Goal: Transaction & Acquisition: Purchase product/service

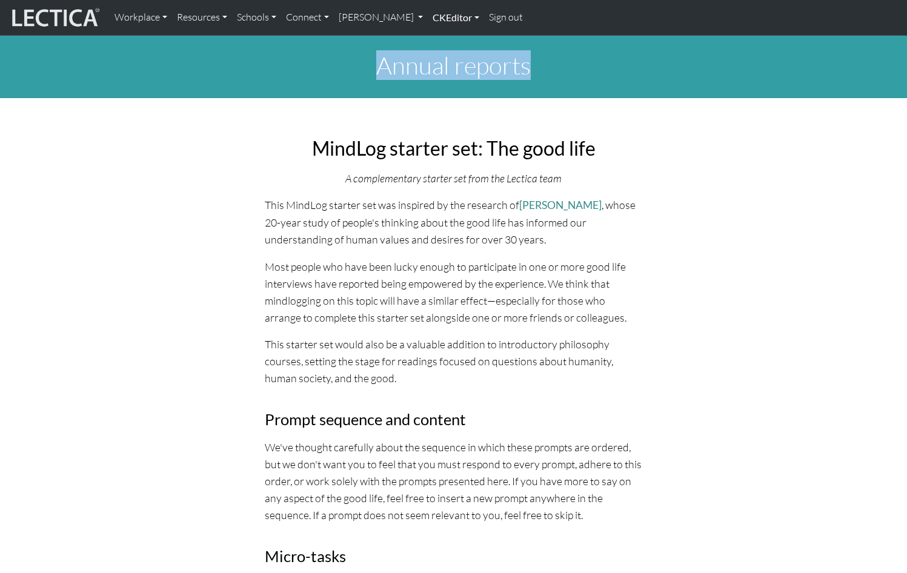
click at [429, 15] on link "CKEditor" at bounding box center [456, 17] width 56 height 25
click at [438, 41] on link "Edit" at bounding box center [450, 44] width 24 height 15
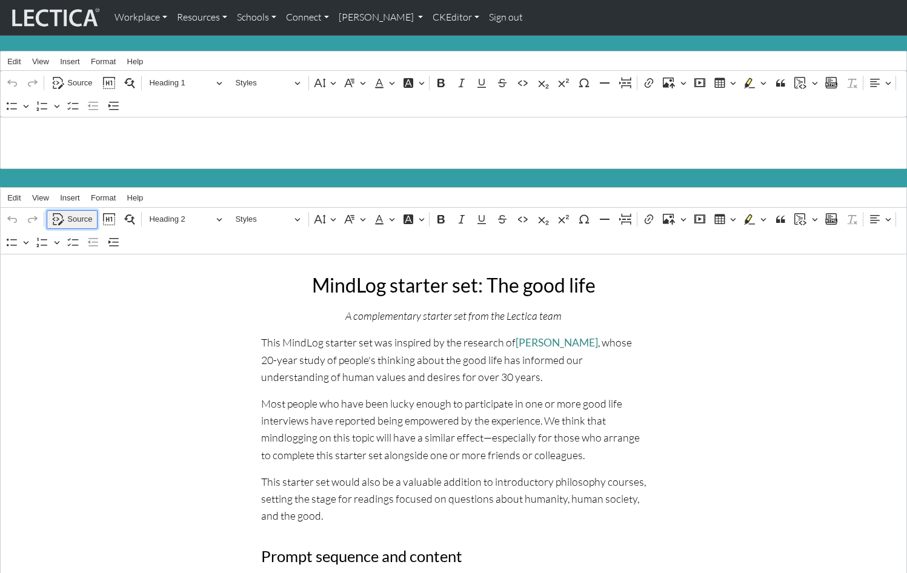
click at [75, 213] on span "Source" at bounding box center [79, 219] width 25 height 15
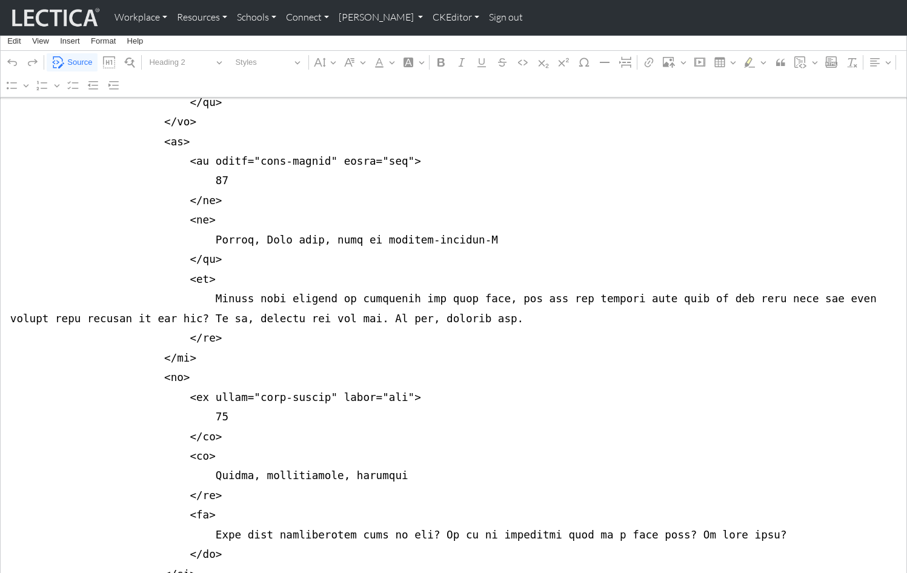
scroll to position [6525, 0]
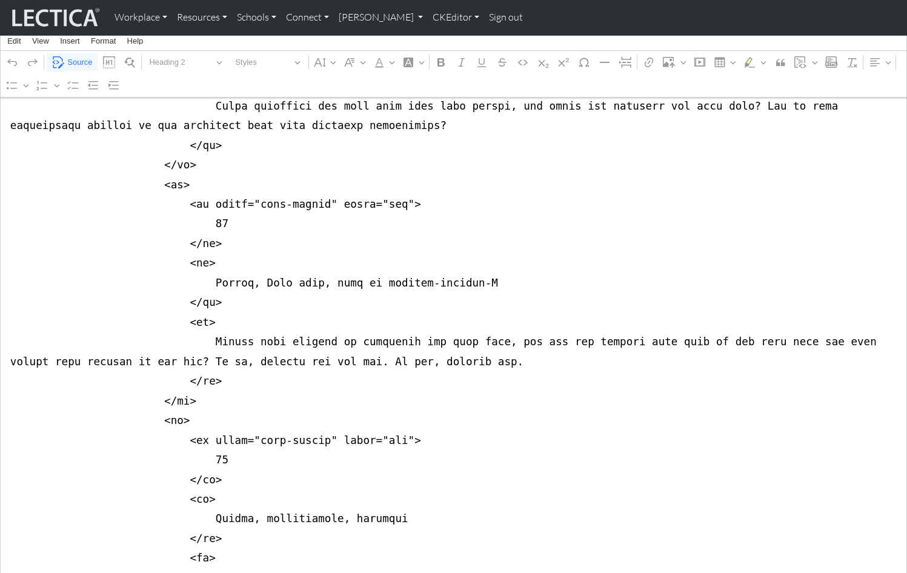
drag, startPoint x: 139, startPoint y: 372, endPoint x: 4, endPoint y: 371, distance: 135.2
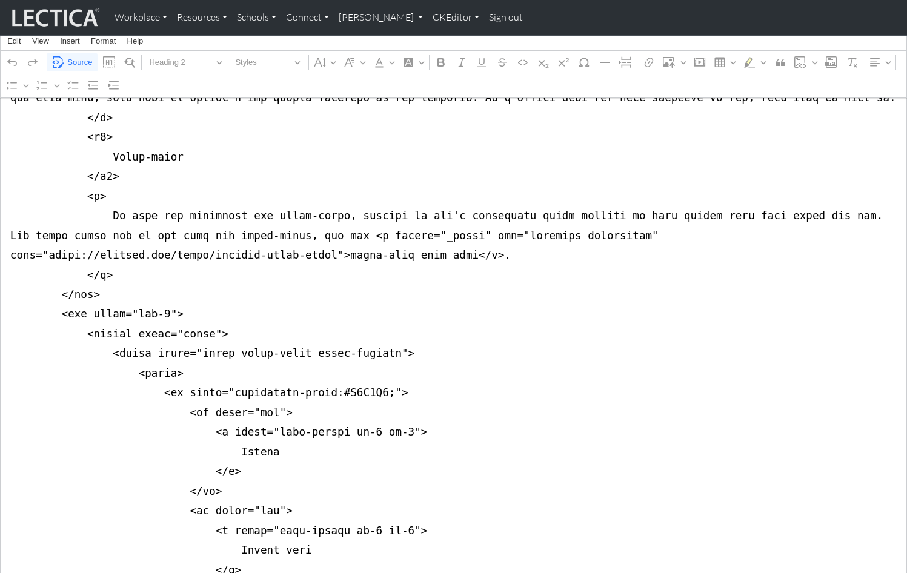
scroll to position [770, 0]
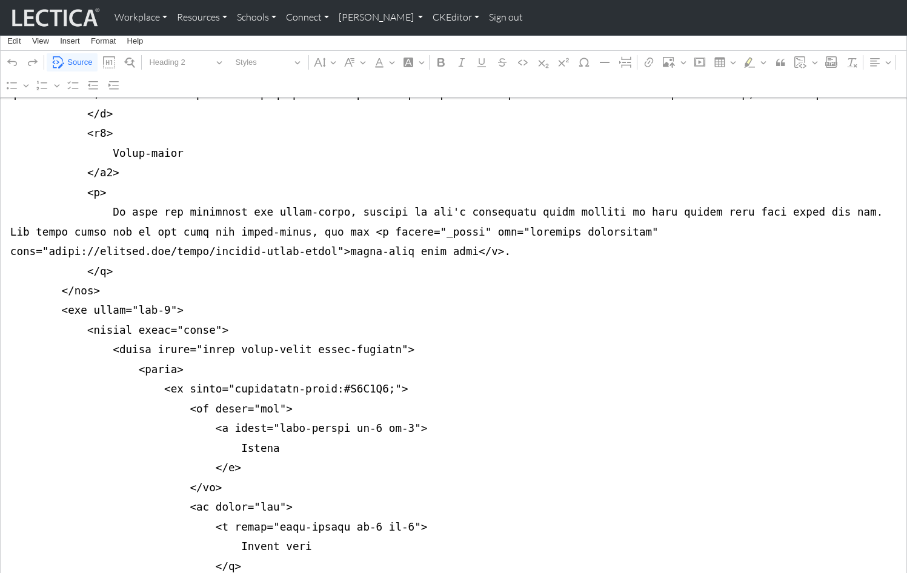
drag, startPoint x: 246, startPoint y: 254, endPoint x: -9, endPoint y: 249, distance: 255.2
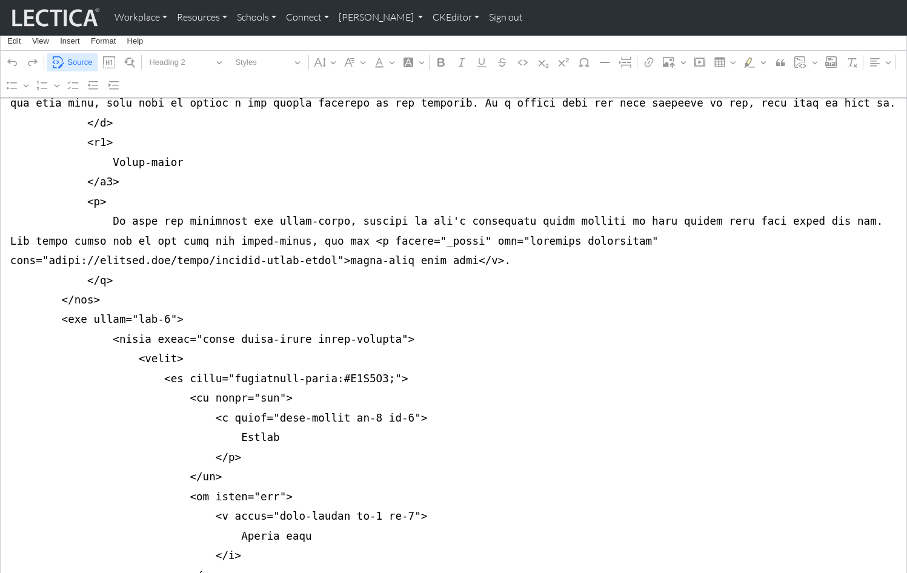
scroll to position [759, 0]
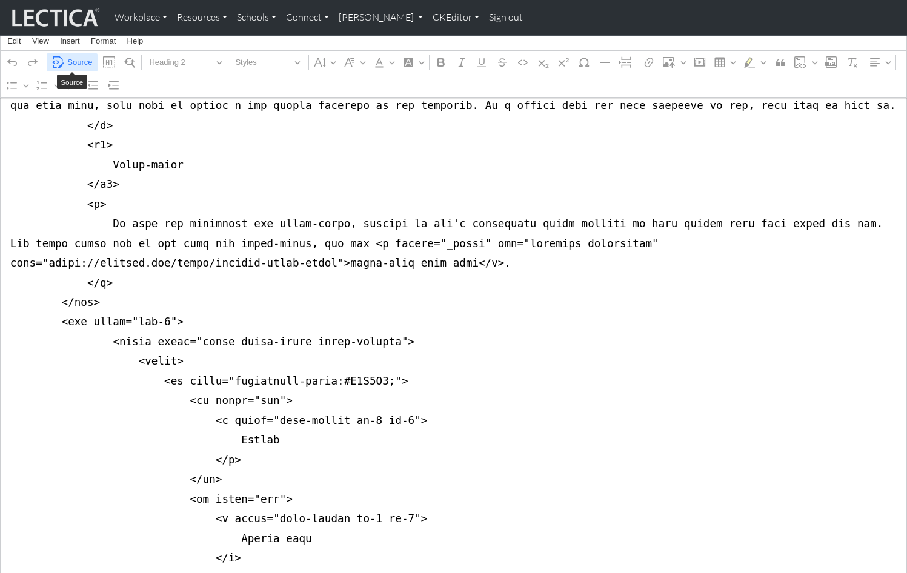
type textarea "<div class="container"> <div class="row justify-content-center"> <div class="co…"
click at [80, 61] on span "Source" at bounding box center [79, 62] width 25 height 15
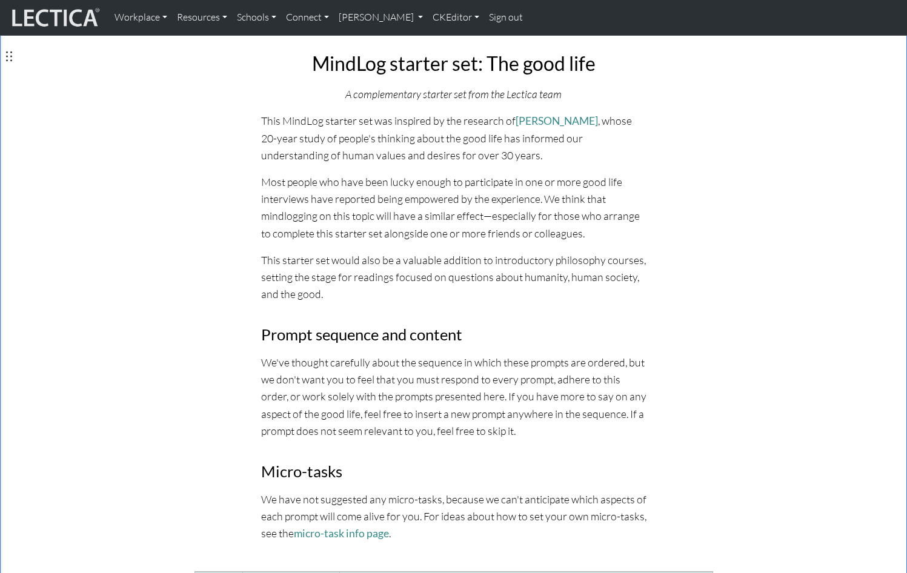
scroll to position [0, 0]
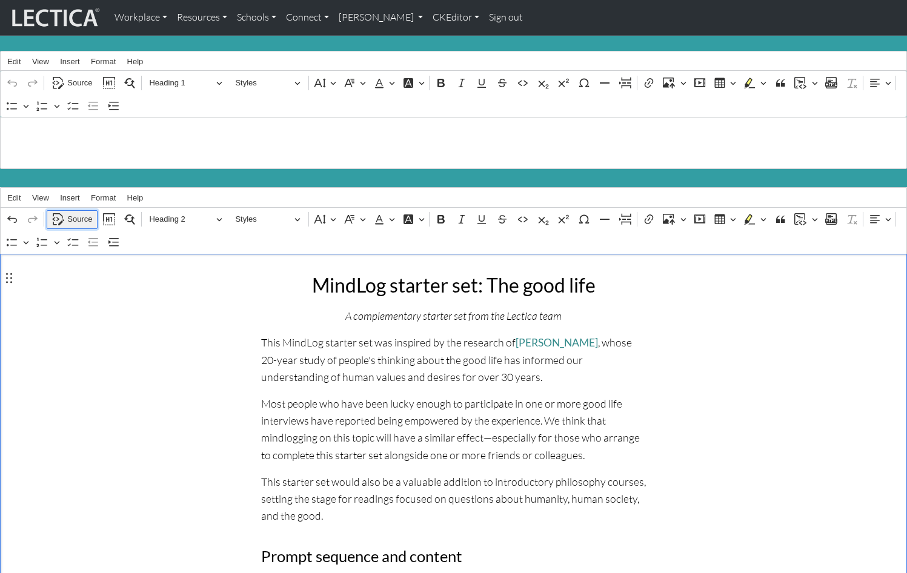
click at [78, 213] on span "Source" at bounding box center [79, 219] width 25 height 15
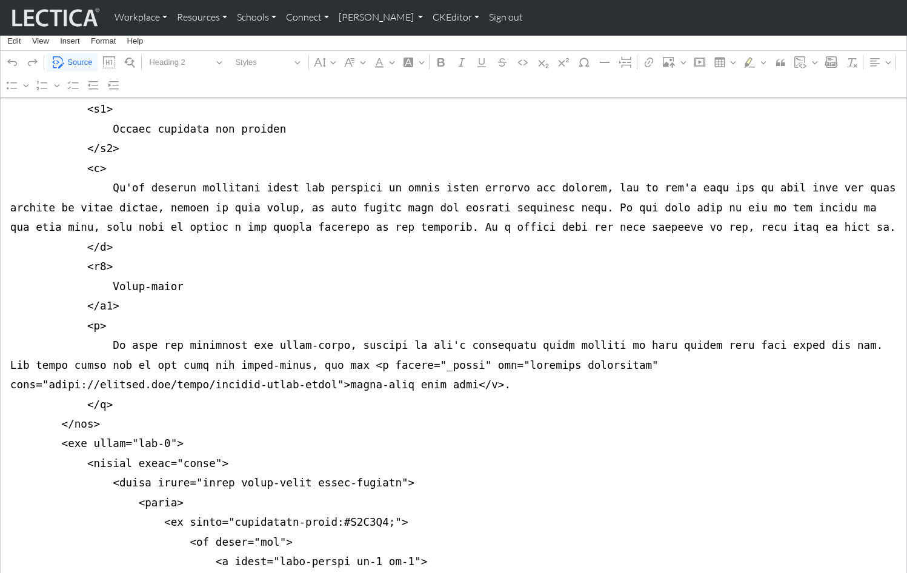
scroll to position [644, 0]
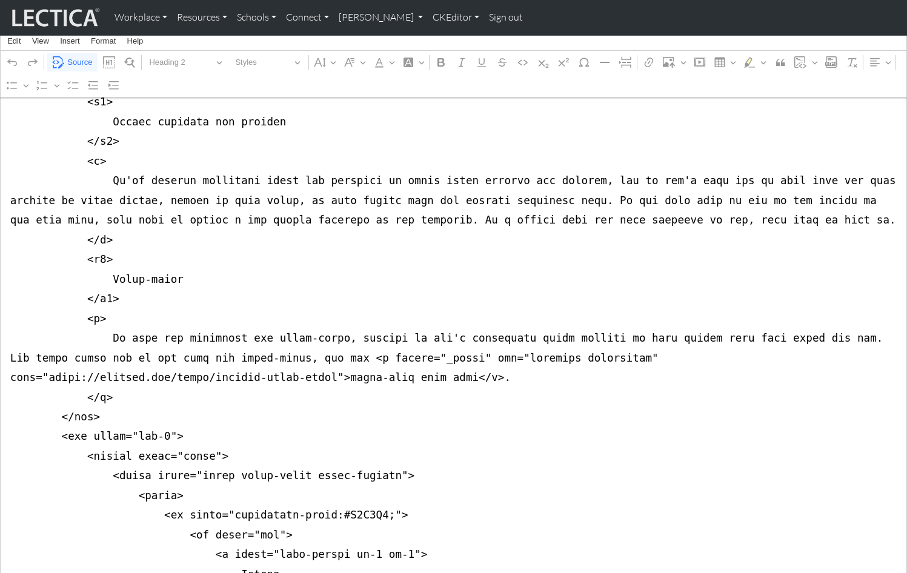
drag, startPoint x: 13, startPoint y: 382, endPoint x: 13, endPoint y: 396, distance: 13.9
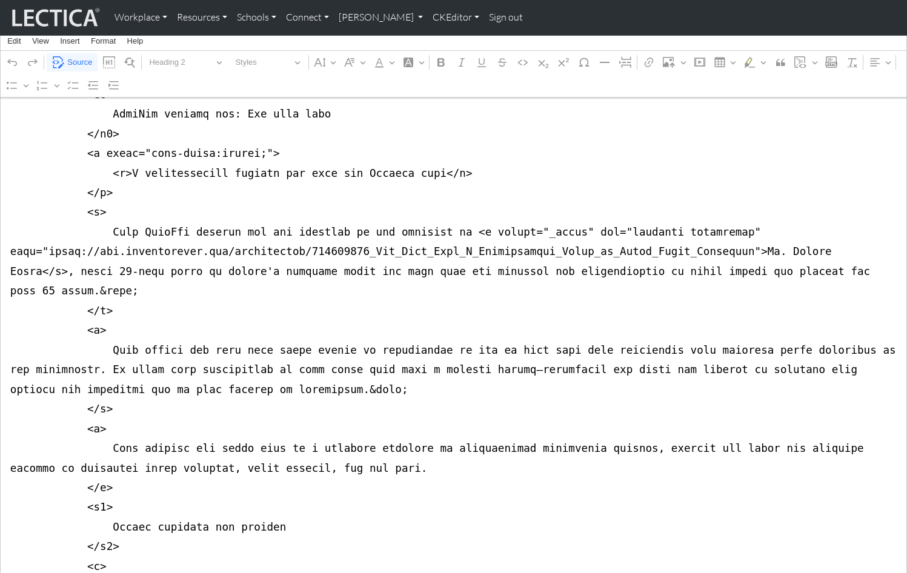
scroll to position [247, 0]
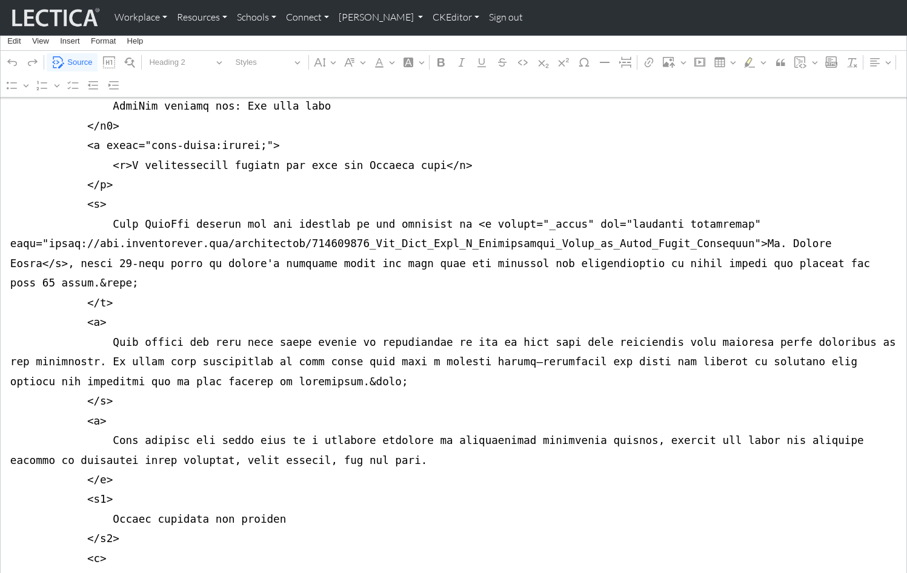
drag, startPoint x: 274, startPoint y: 333, endPoint x: 320, endPoint y: 335, distance: 46.1
drag, startPoint x: 806, startPoint y: 244, endPoint x: 873, endPoint y: 241, distance: 68.0
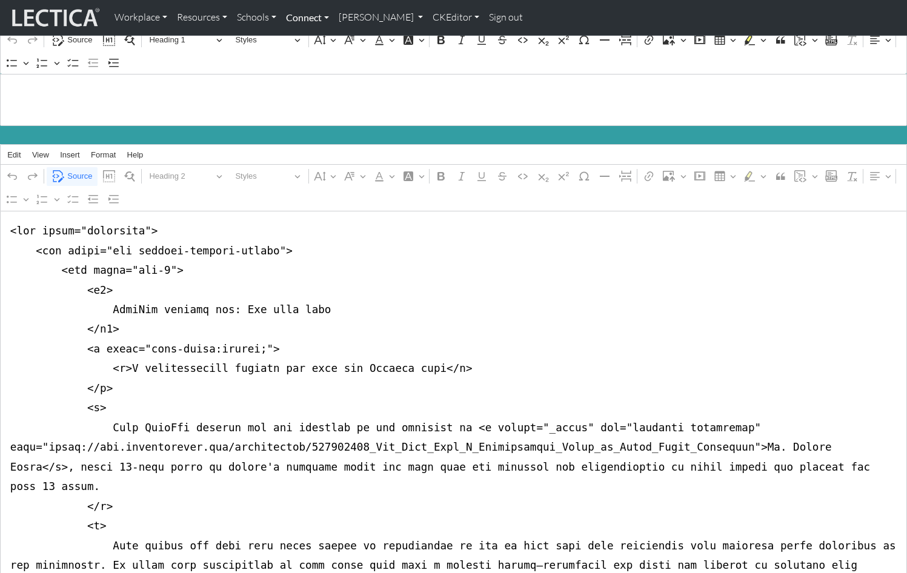
scroll to position [0, 0]
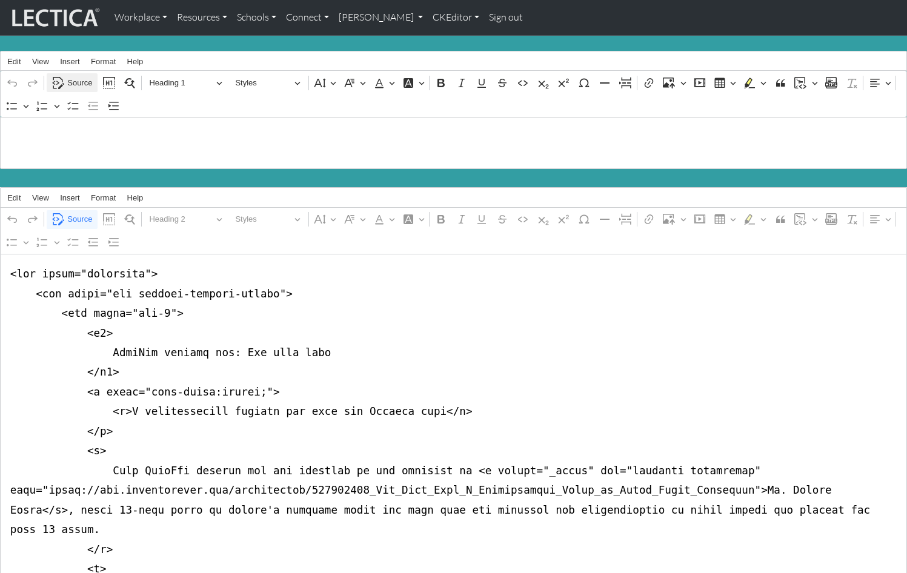
type textarea "<div class="container"> <div class="row justify-content-center"> <div class="co…"
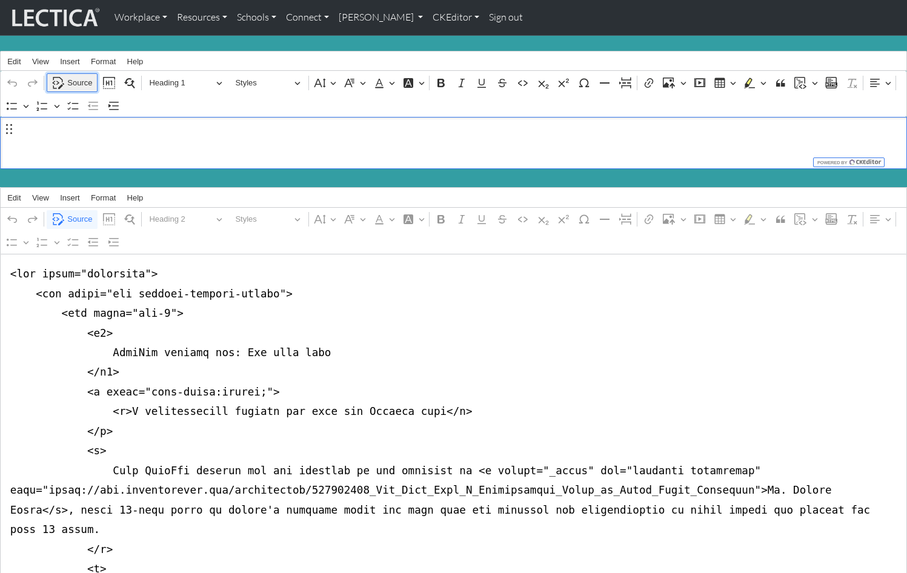
click at [76, 78] on span "Source" at bounding box center [79, 83] width 25 height 15
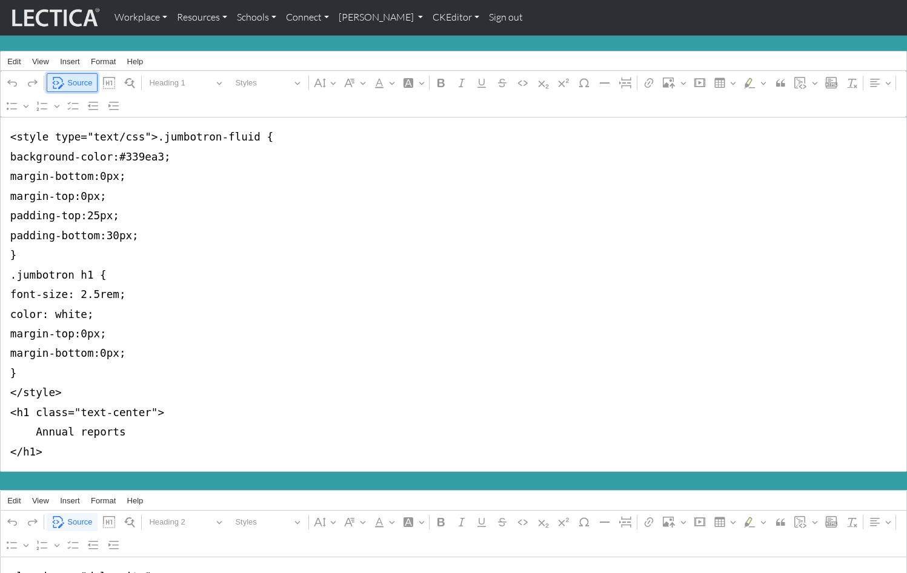
click at [76, 78] on span "Source" at bounding box center [79, 83] width 25 height 15
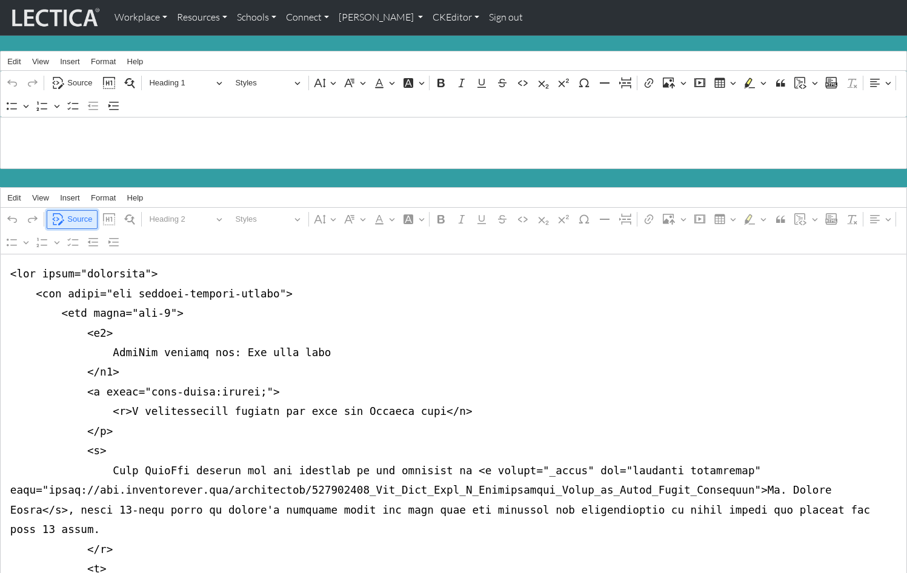
click at [78, 213] on span "Source" at bounding box center [79, 219] width 25 height 15
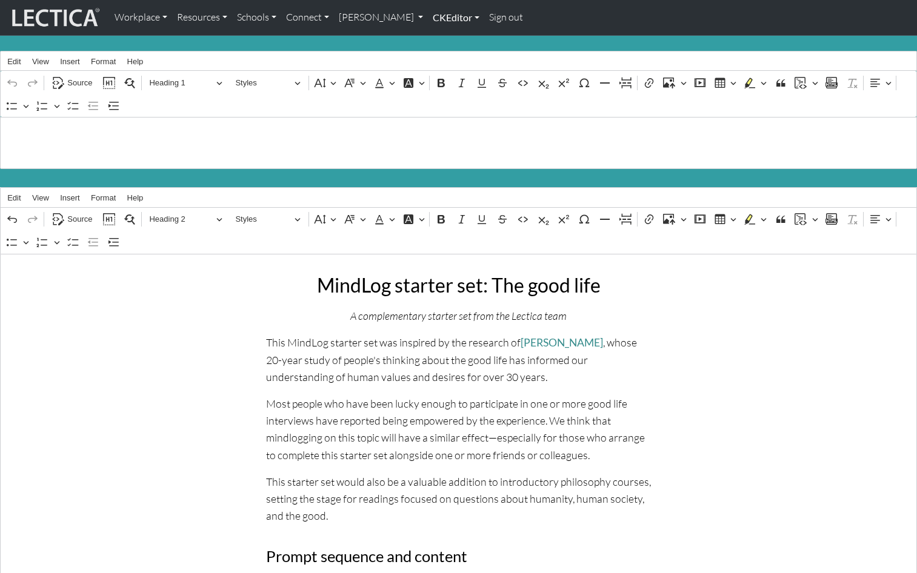
click at [428, 16] on link "CKEditor" at bounding box center [456, 17] width 56 height 25
click at [438, 41] on link "Edit" at bounding box center [450, 44] width 24 height 15
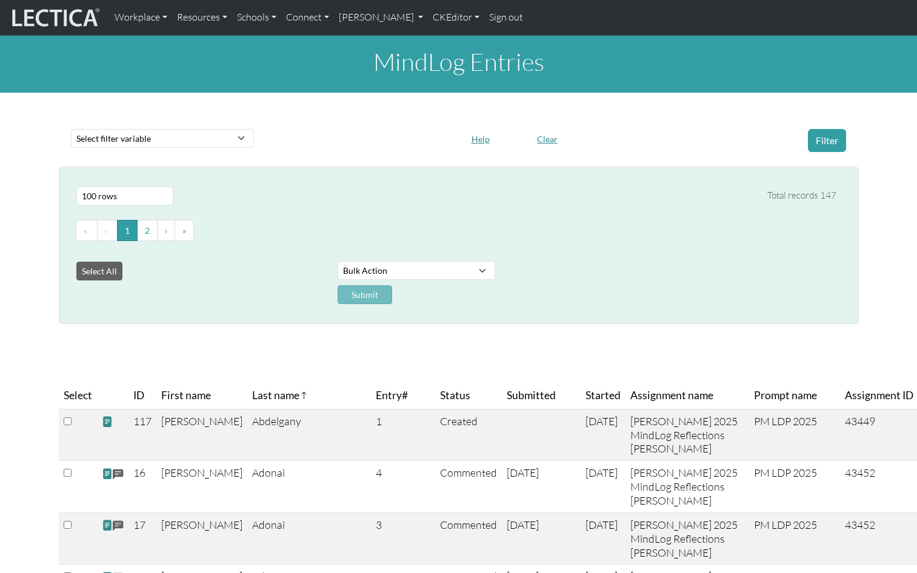
select select "100"
click at [151, 129] on select "Select filter variable Assignment ID Assignment name Date commented Date scored…" at bounding box center [162, 138] width 183 height 19
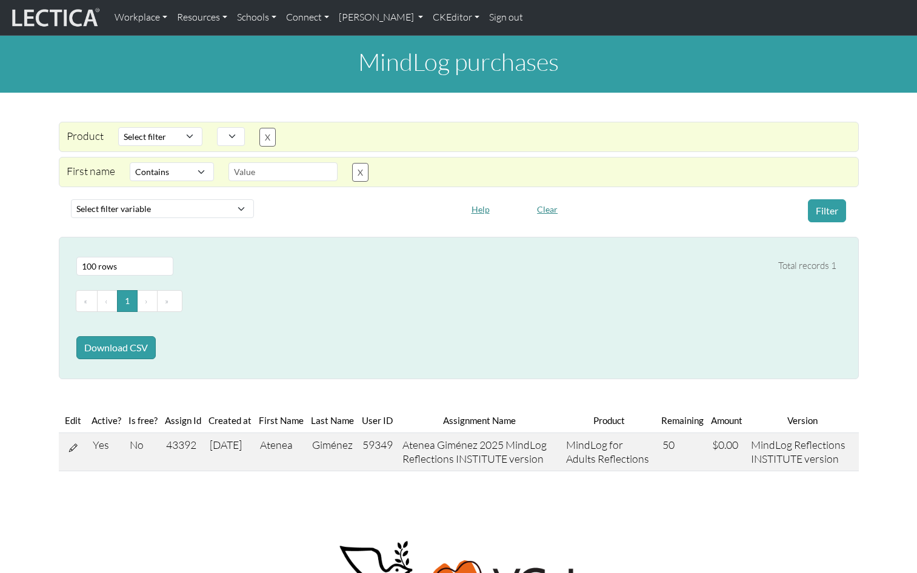
select select
select select "icontains"
select select "100"
click at [176, 127] on select "Select filter Equals Does not equal" at bounding box center [160, 136] width 84 height 19
select select "iexact"
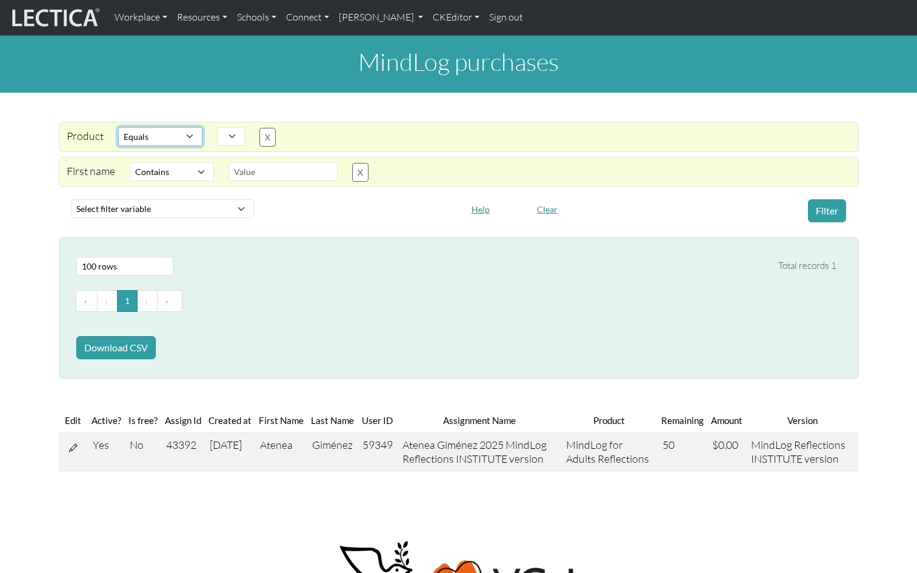
click at [118, 127] on select "Select filter Equals Does not equal" at bounding box center [160, 136] width 84 height 19
select select
type input "atenea"
click at [217, 127] on select at bounding box center [231, 136] width 28 height 19
click at [179, 127] on select "Select filter Equals Does not equal" at bounding box center [160, 136] width 84 height 19
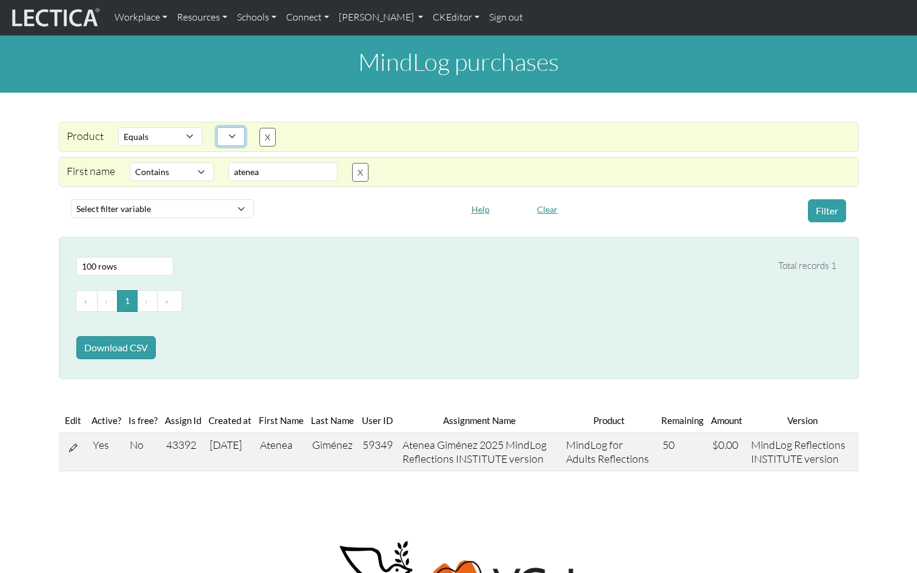
click at [217, 128] on select at bounding box center [231, 136] width 28 height 19
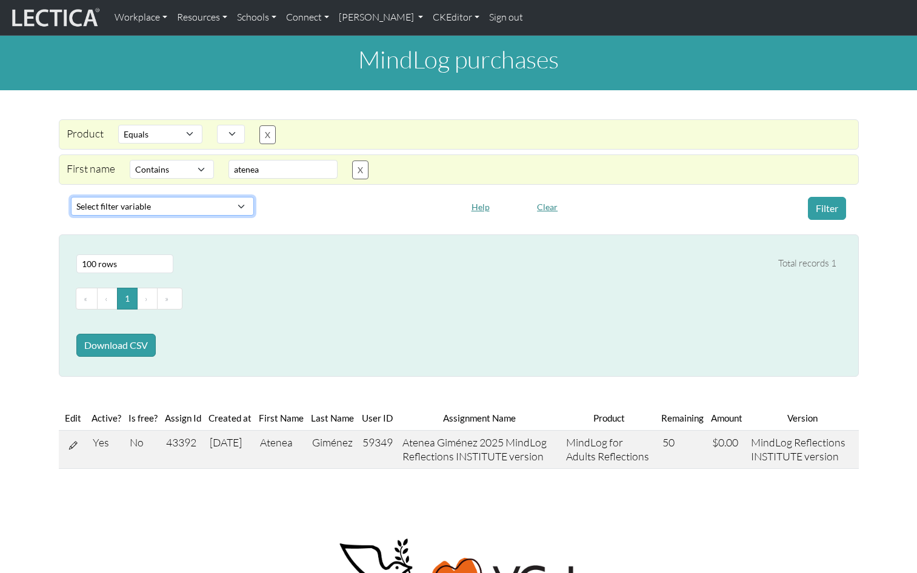
click at [138, 197] on select "Select filter variable First name Last name Version User ID Amount Created at P…" at bounding box center [162, 206] width 183 height 19
click at [130, 197] on select "Select filter variable First name Last name Version User ID Amount Created at P…" at bounding box center [162, 206] width 183 height 19
select select "version"
click at [71, 216] on select "Select filter variable First name Last name Version User ID Amount Created at P…" at bounding box center [162, 206] width 183 height 19
select select
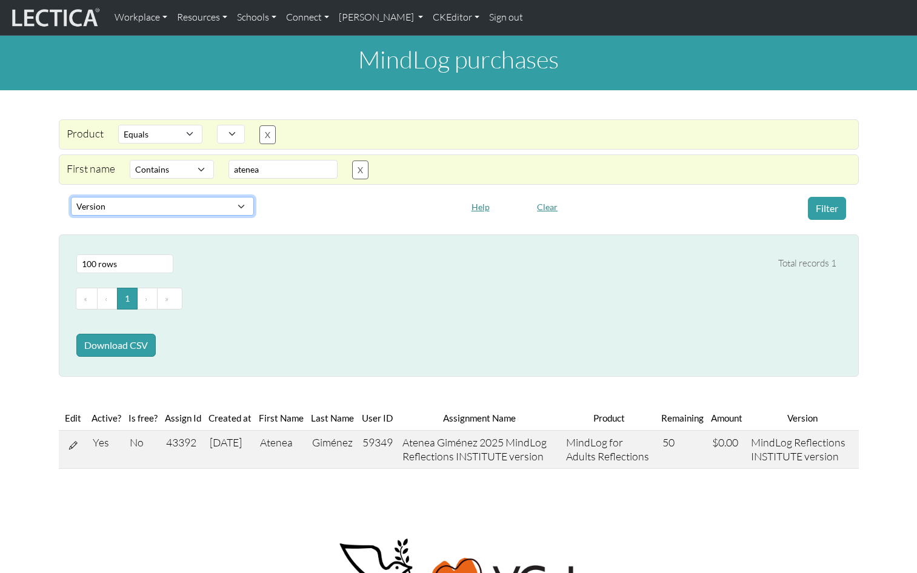
select select
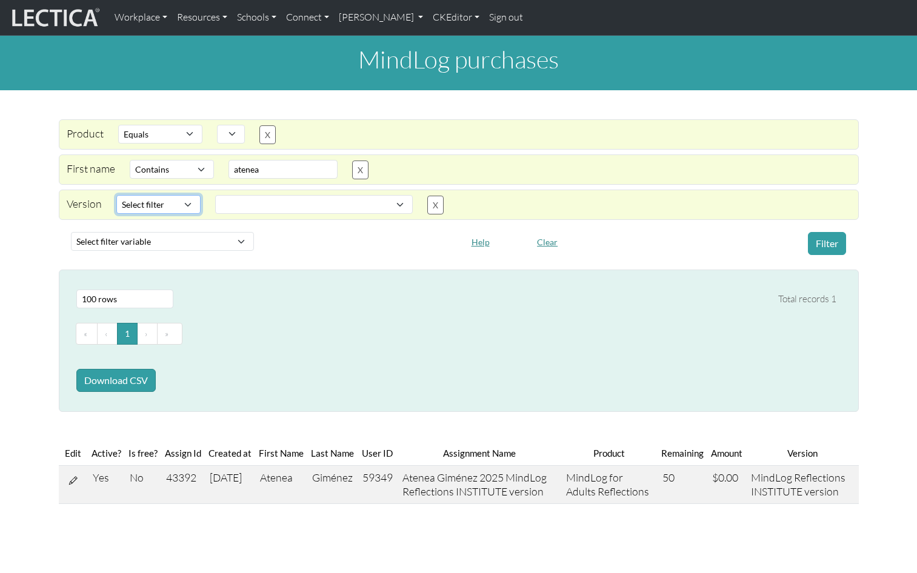
click at [167, 195] on select "Select filter Equals Does not equal" at bounding box center [158, 204] width 84 height 19
select select "iexact"
click at [116, 195] on select "Select filter Equals Does not equal" at bounding box center [158, 204] width 84 height 19
select select
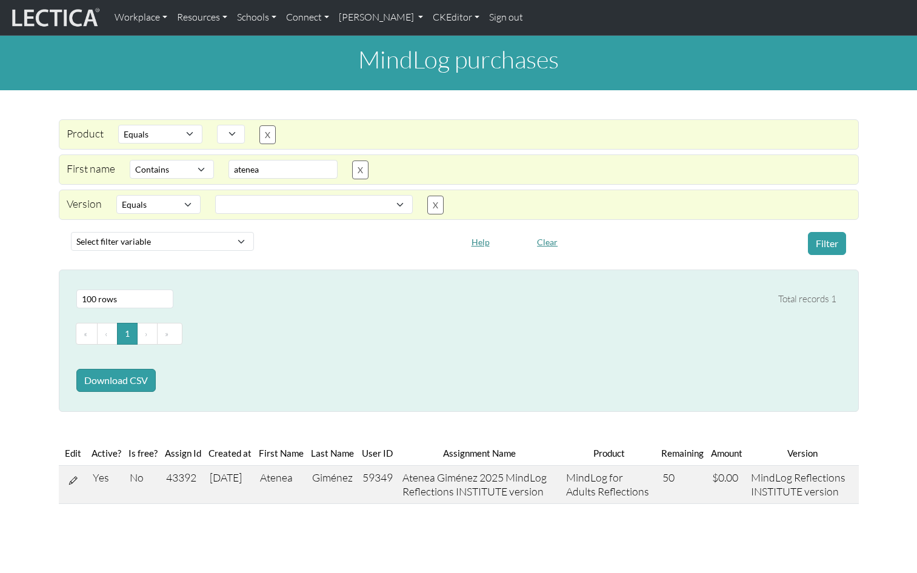
scroll to position [15, 0]
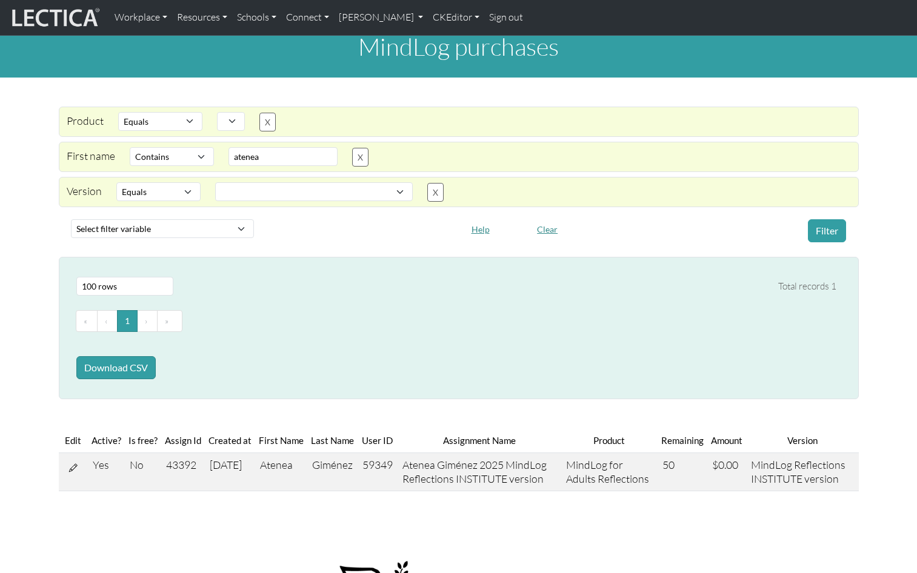
click at [277, 190] on div "Version Select filter Equals Does not equal Search string MindLog Essays: 10 en…" at bounding box center [459, 192] width 800 height 30
click at [343, 182] on select "MindLog Essays: 10 entries $220 (10 scores) MindLog Essays for Educators 11+ Mi…" at bounding box center [314, 191] width 198 height 19
click at [113, 219] on select "Select filter variable First name Last name Version User ID Amount Created at P…" at bounding box center [162, 228] width 183 height 19
click at [220, 113] on select at bounding box center [231, 121] width 28 height 19
click at [99, 219] on select "Select filter variable First name Last name Version User ID Amount Created at P…" at bounding box center [162, 228] width 183 height 19
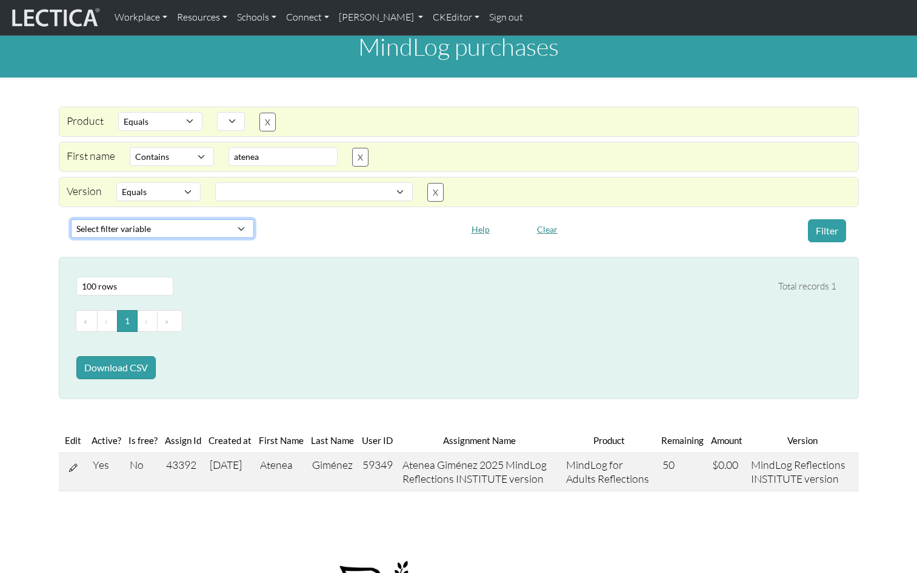
select select "amount"
click at [71, 238] on select "Select filter variable First name Last name Version User ID Amount Created at P…" at bounding box center [162, 228] width 183 height 19
select select
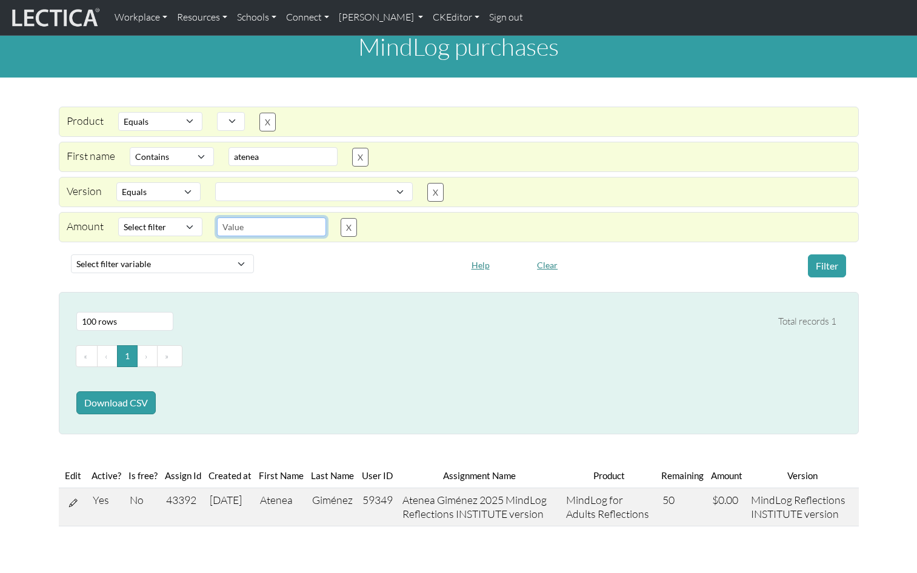
click at [246, 218] on input "text" at bounding box center [271, 227] width 109 height 19
click at [138, 218] on select "Select filter Equals Greater than Less than Does not equal" at bounding box center [160, 227] width 84 height 19
select select "iexact"
click at [118, 218] on select "Select filter Equals Greater than Less than Does not equal" at bounding box center [160, 227] width 84 height 19
select select
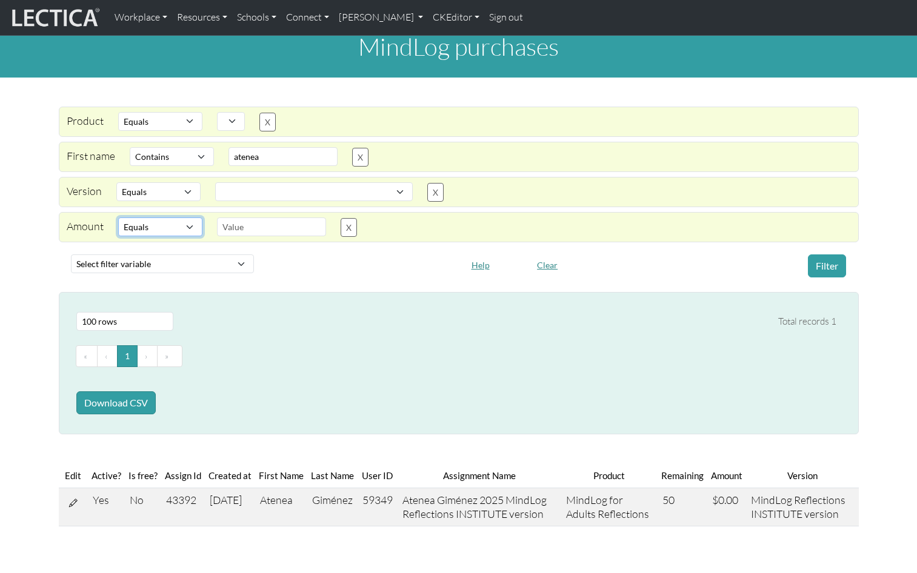
select select
click at [150, 218] on select "Select filter Equals Greater than Less than Does not equal" at bounding box center [160, 227] width 84 height 19
select select "lt"
click at [118, 218] on select "Select filter Equals Greater than Less than Does not equal" at bounding box center [160, 227] width 84 height 19
select select
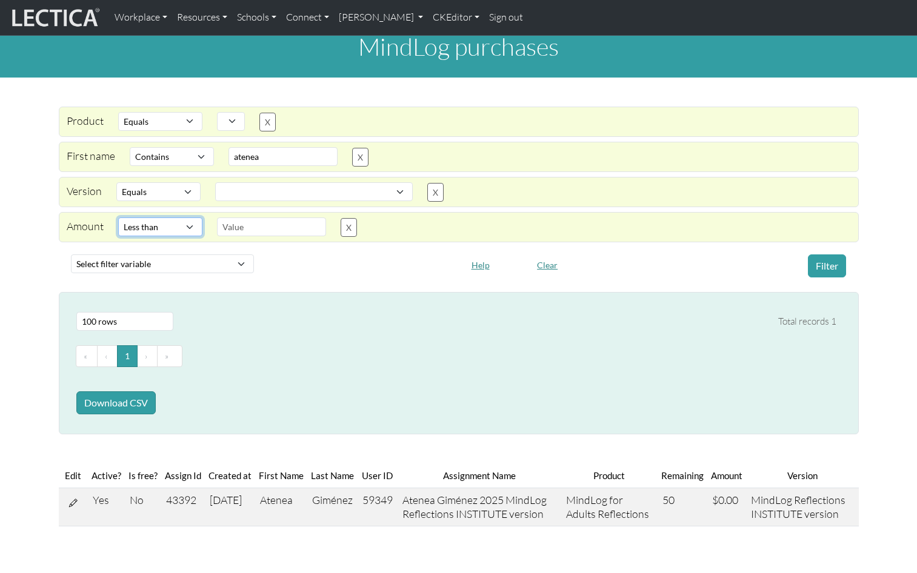
select select
click at [245, 218] on input "text" at bounding box center [271, 227] width 109 height 19
select select
type input "3"
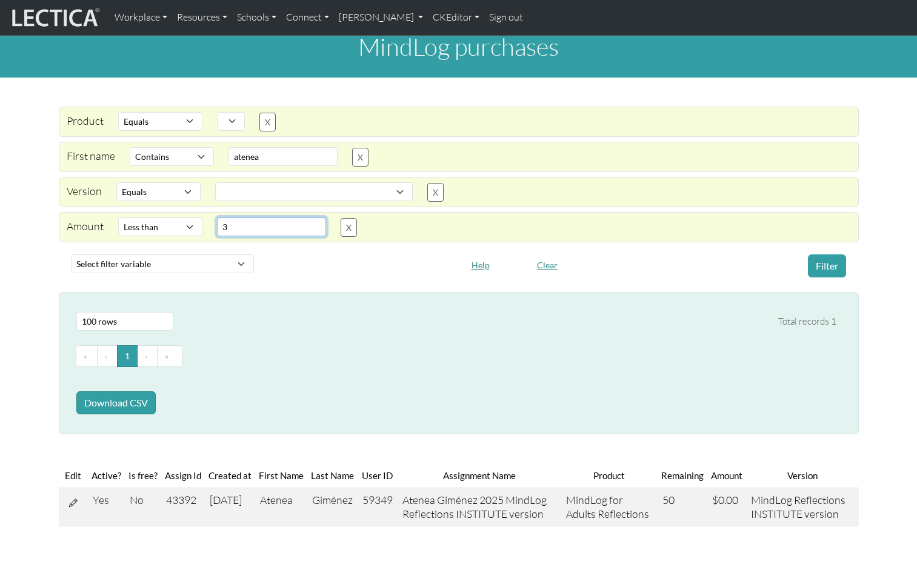
select select
type input "30"
select select
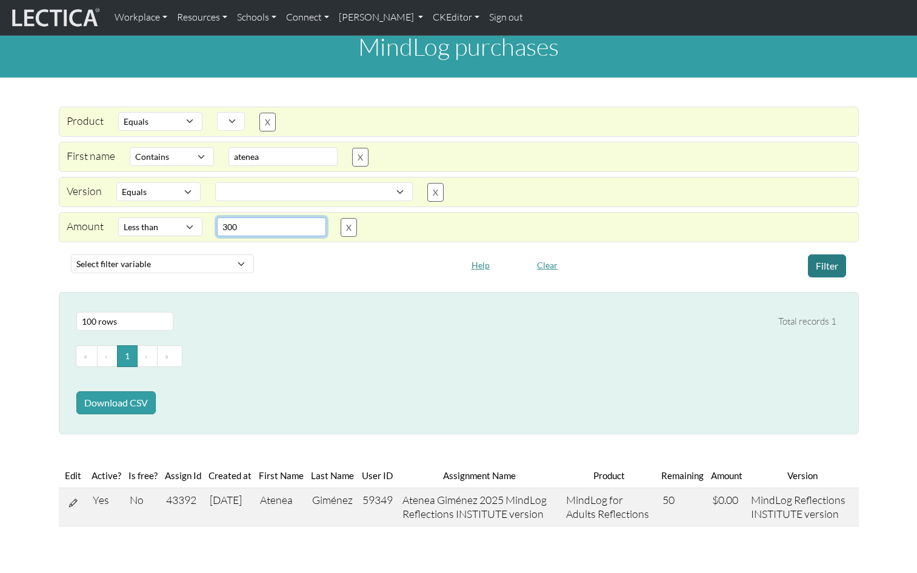
type input "300"
click at [824, 255] on button "Filter" at bounding box center [827, 266] width 38 height 23
click at [190, 147] on select "Select filter Contains Equals Does not equal Starts with Ends with Matches regex" at bounding box center [172, 156] width 84 height 19
select select
click at [130, 147] on select "Select filter Contains Equals Does not equal Starts with Ends with Matches regex" at bounding box center [172, 156] width 84 height 19
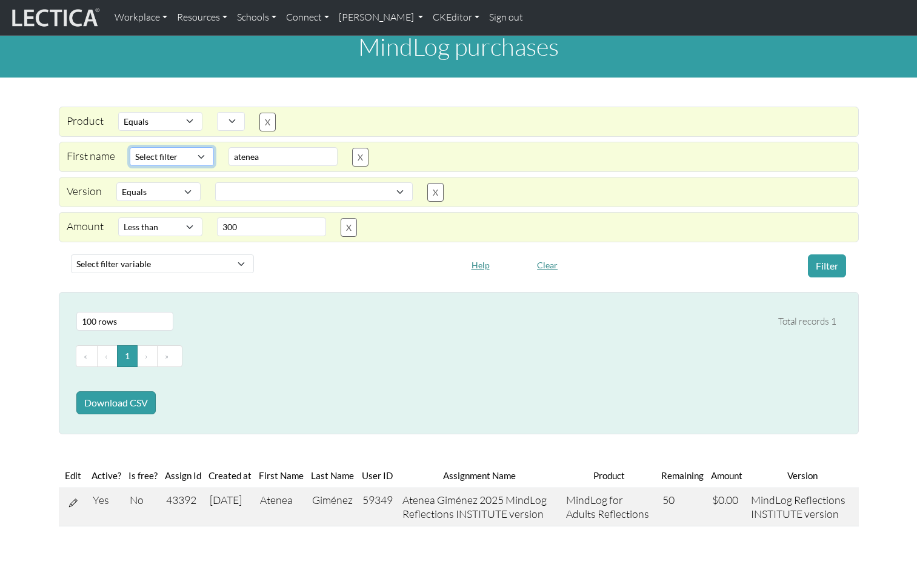
select select
click at [833, 255] on button "Filter" at bounding box center [827, 266] width 38 height 23
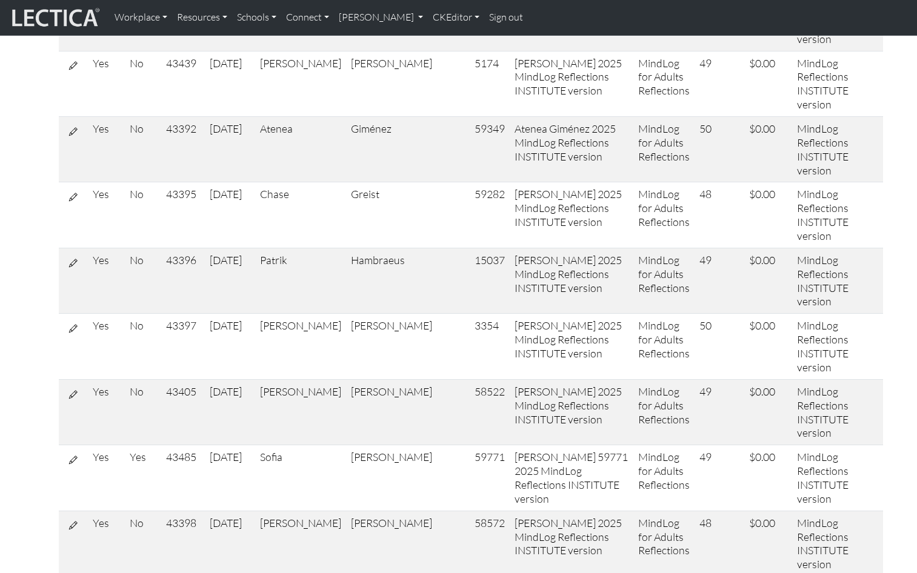
scroll to position [0, 0]
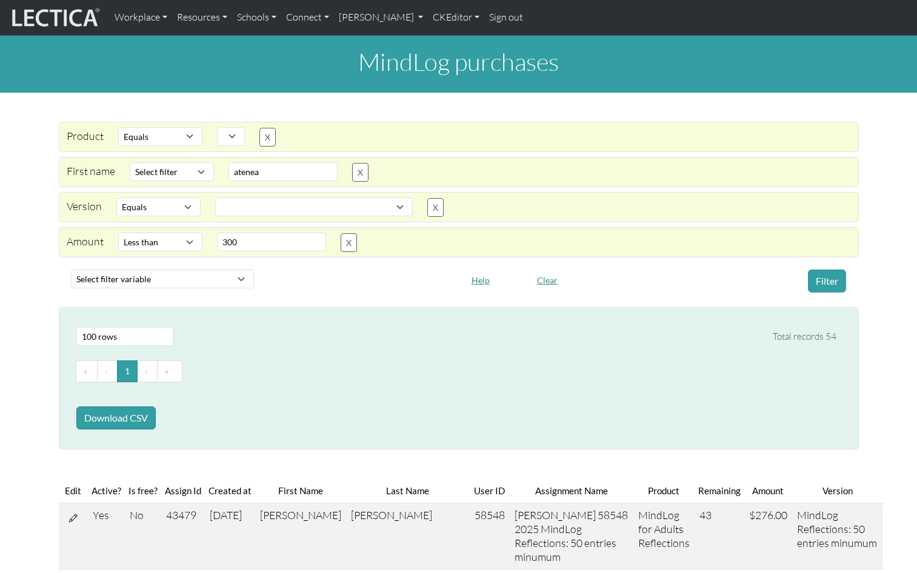
click at [458, 270] on div at bounding box center [360, 281] width 198 height 23
